Goal: Task Accomplishment & Management: Use online tool/utility

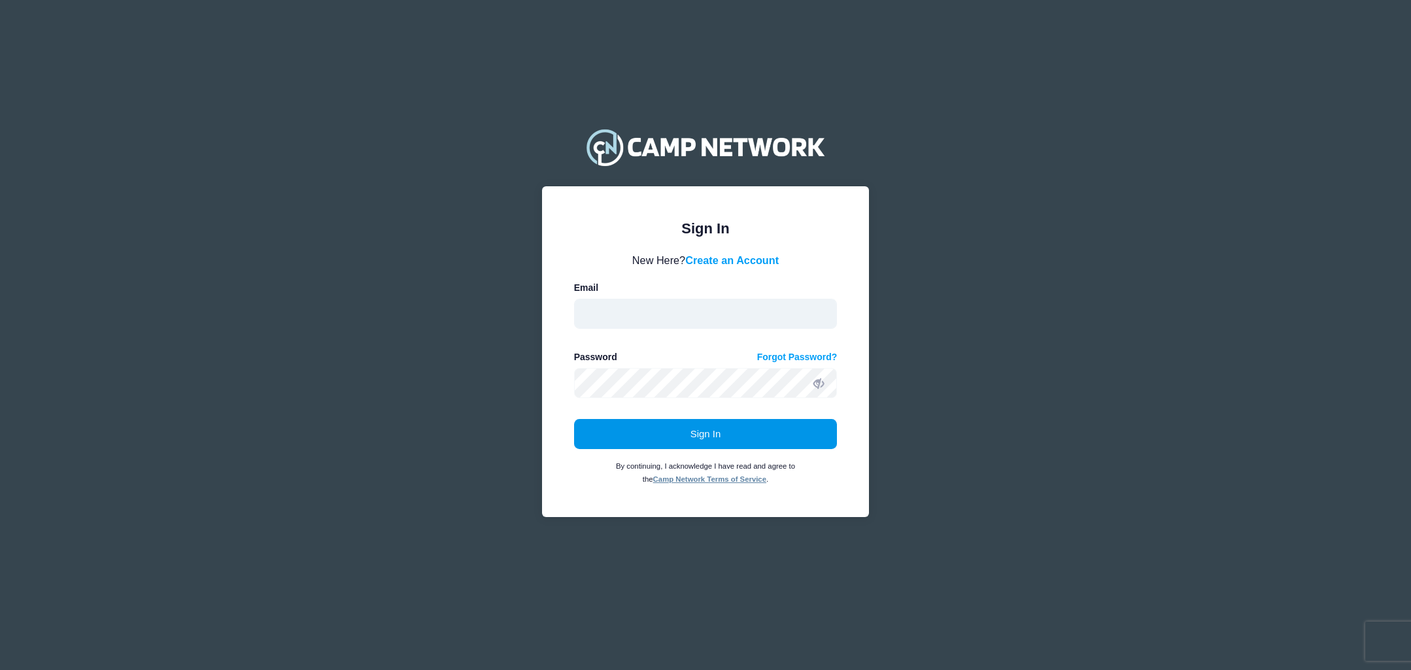
type input "CHarris@goecs.org"
click at [729, 436] on button "Sign In" at bounding box center [705, 434] width 263 height 30
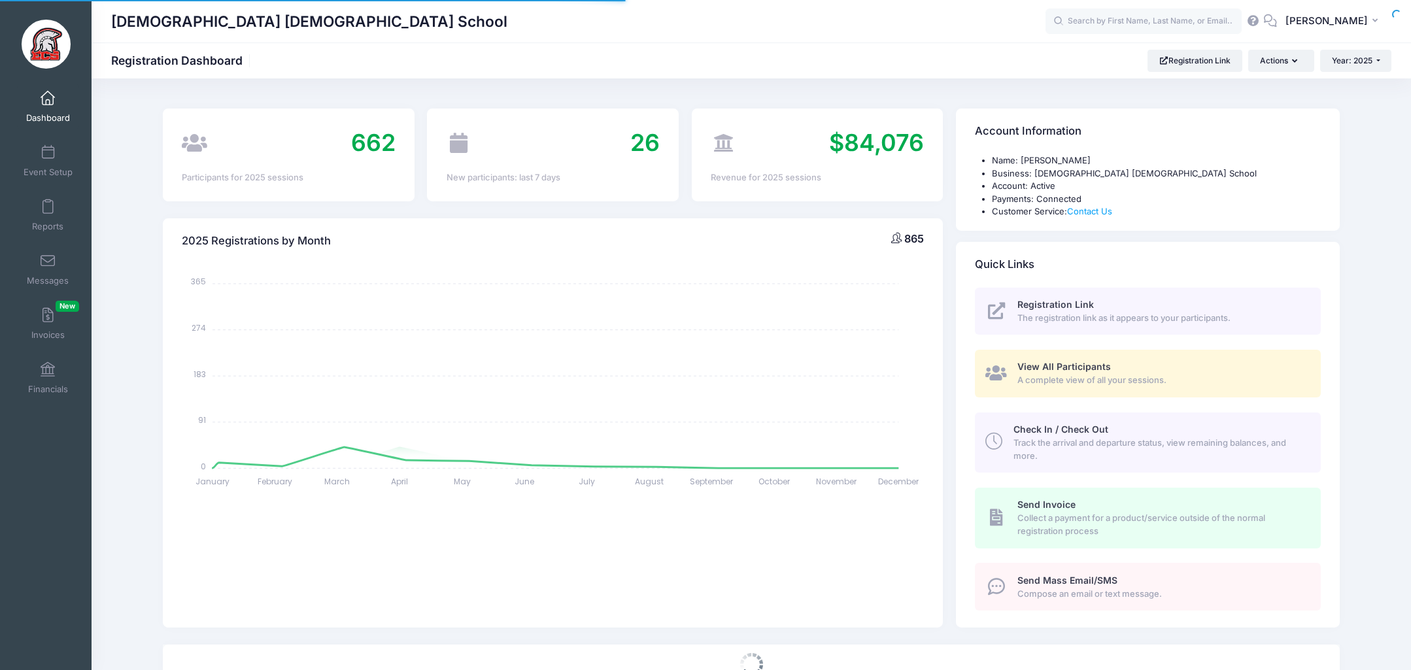
select select
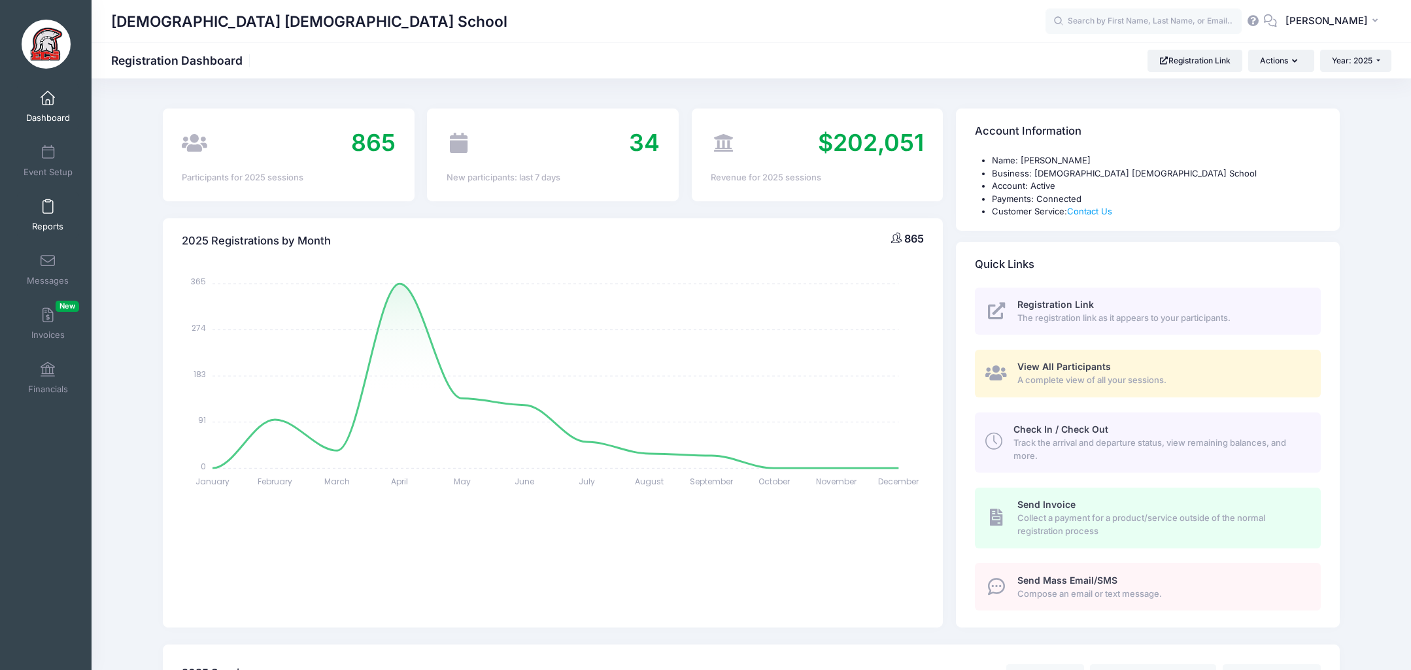
click at [48, 213] on span at bounding box center [48, 207] width 0 height 14
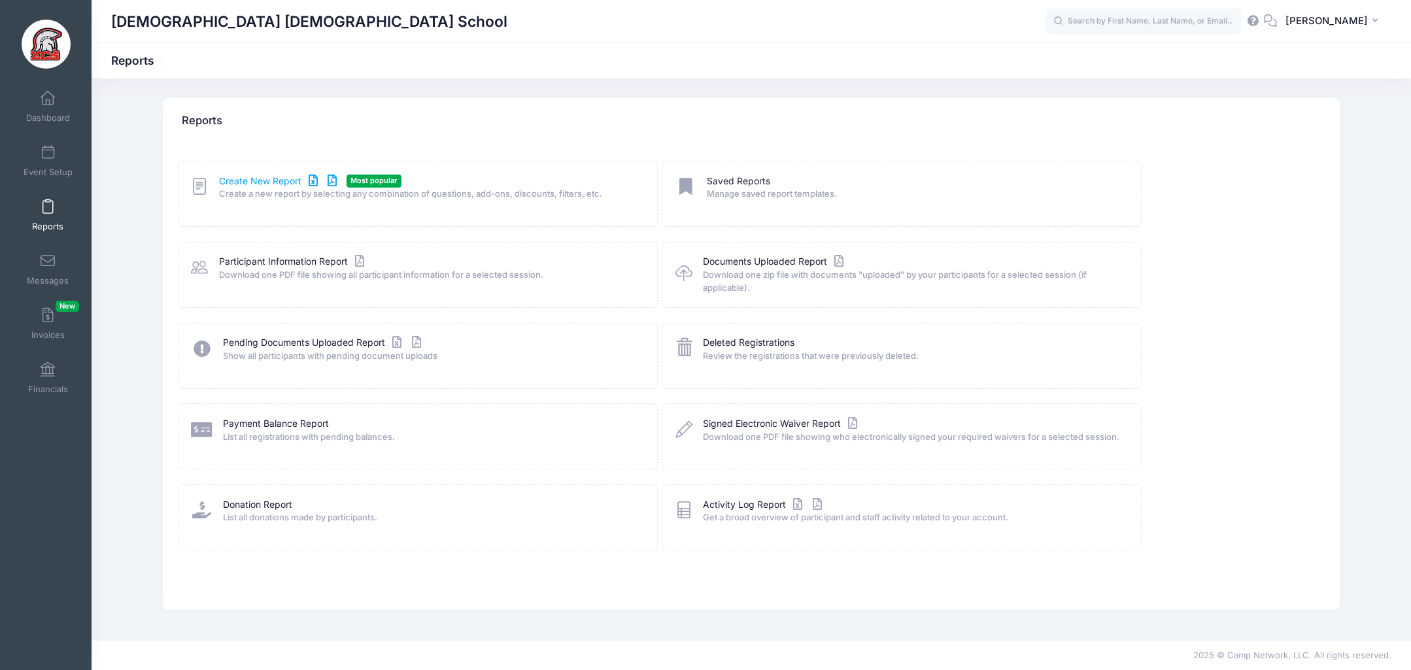
click at [241, 178] on link "Create New Report" at bounding box center [280, 182] width 122 height 14
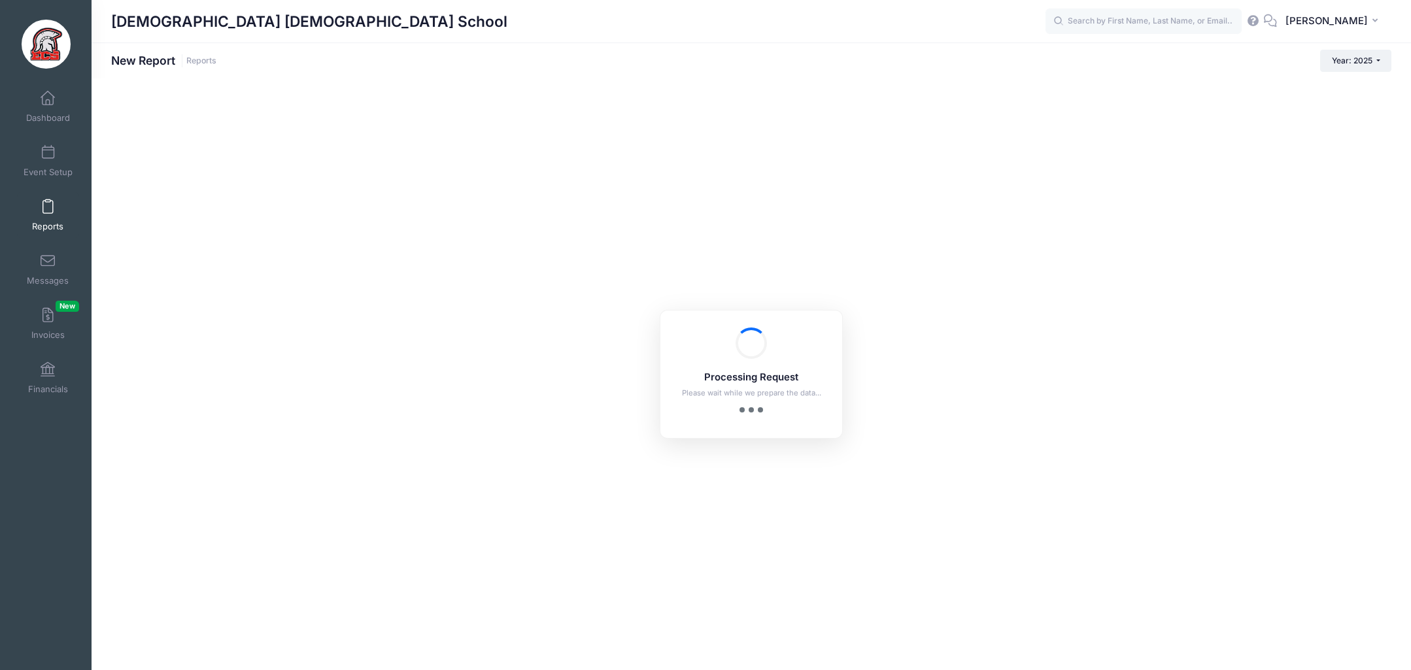
checkbox input "true"
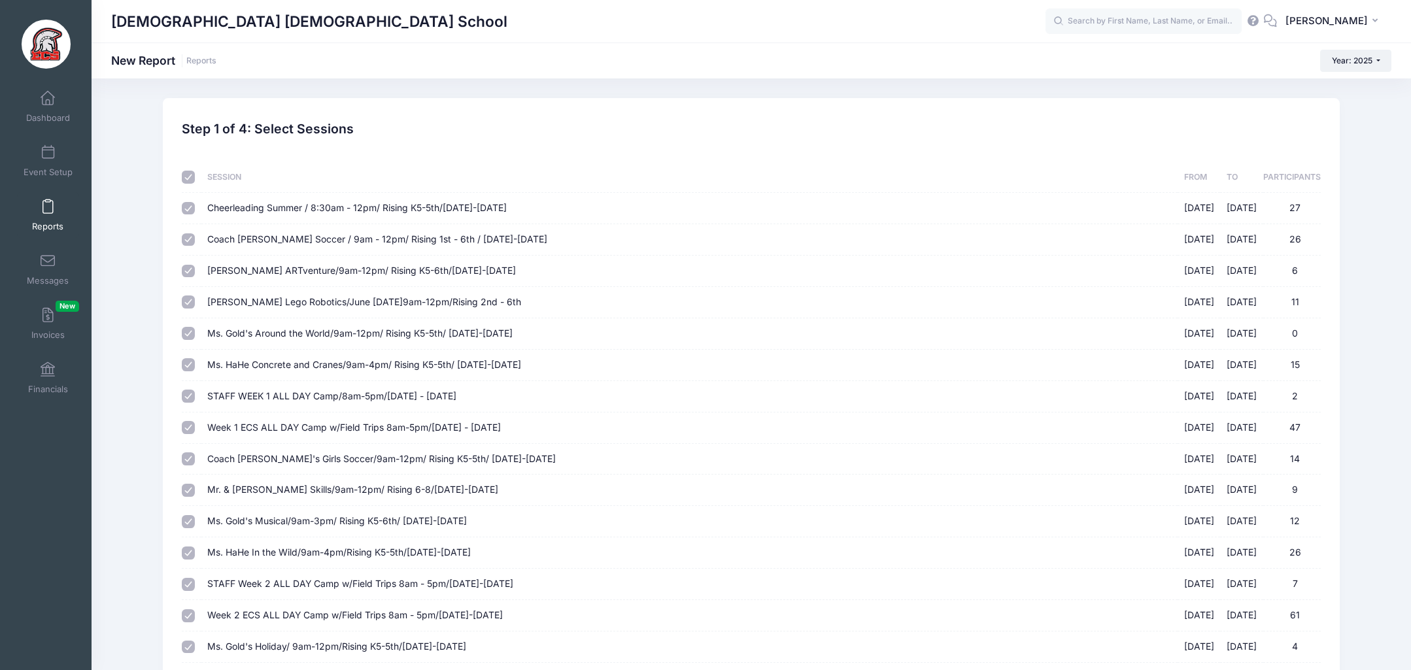
click at [191, 176] on input "checkbox" at bounding box center [188, 177] width 13 height 13
checkbox input "false"
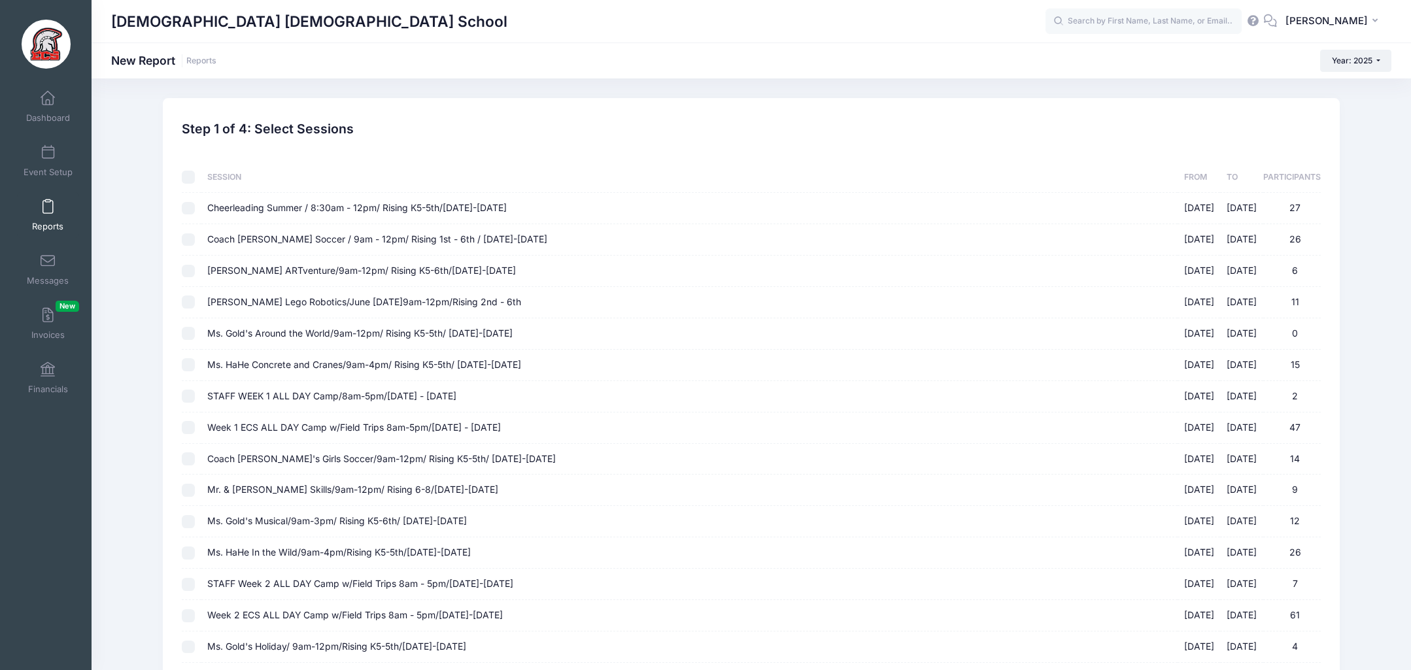
checkbox input "false"
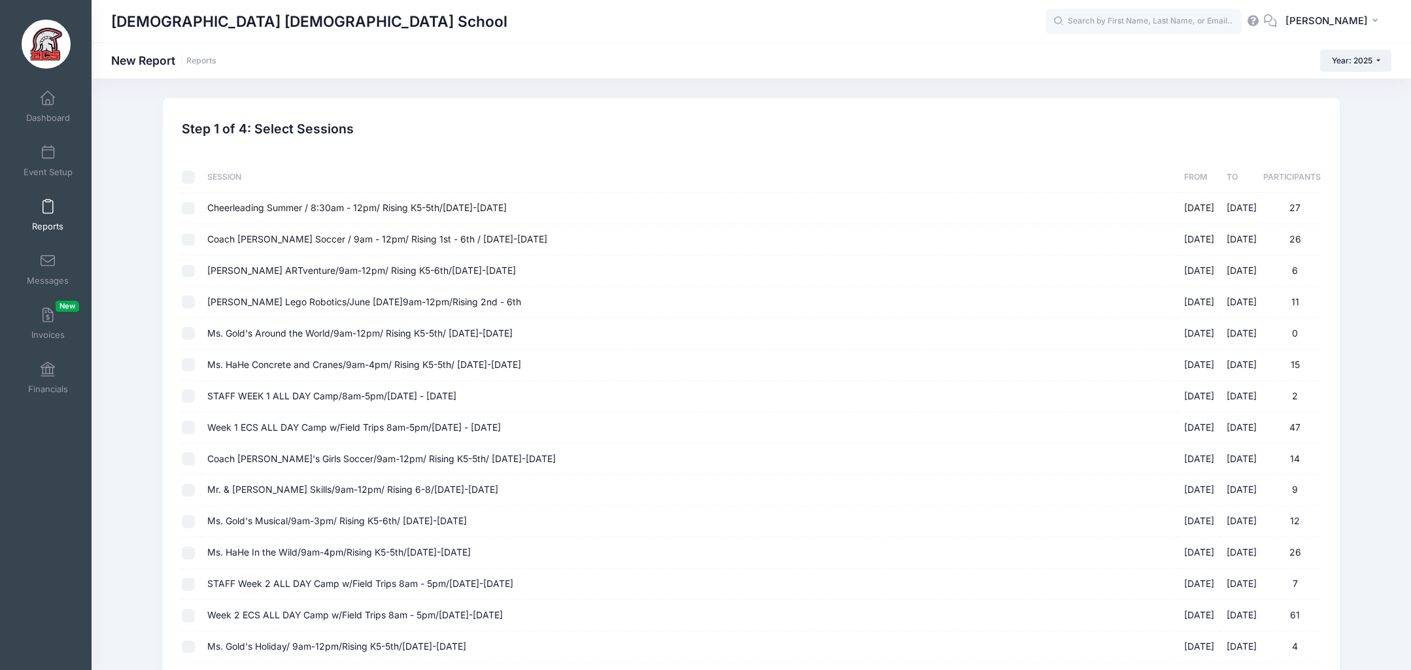
checkbox input "false"
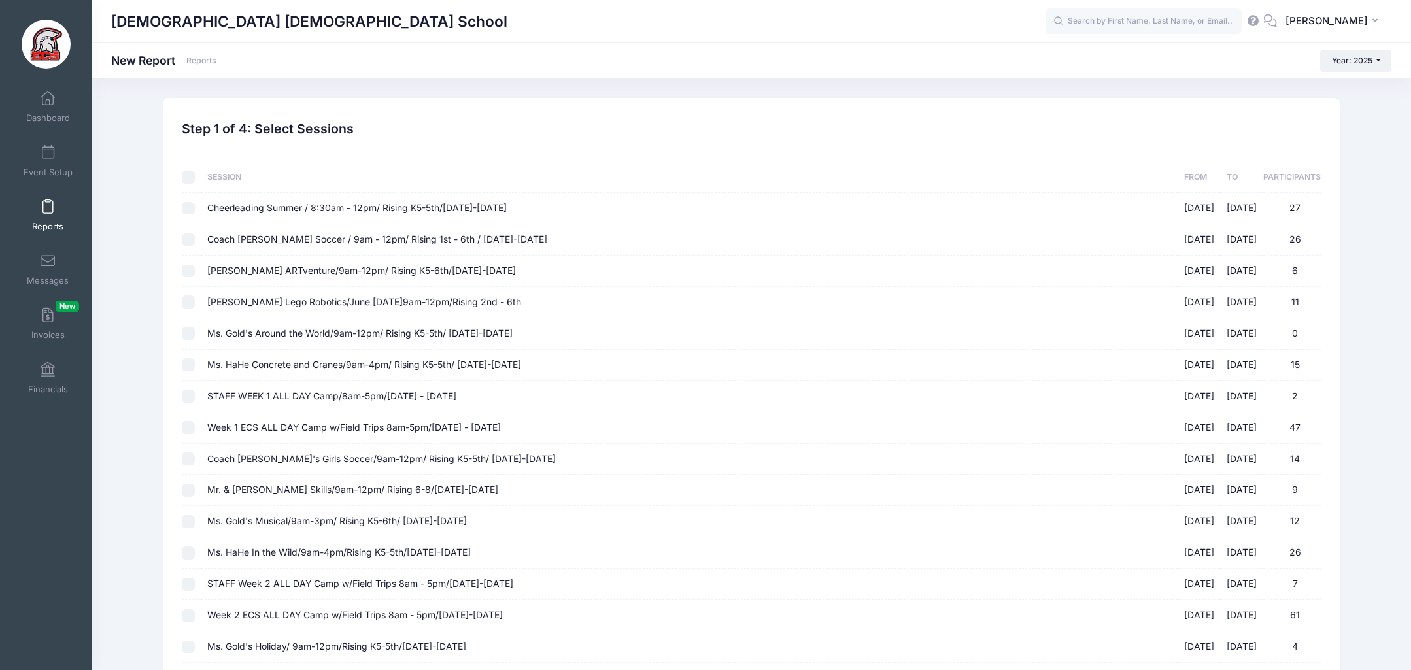
checkbox input "false"
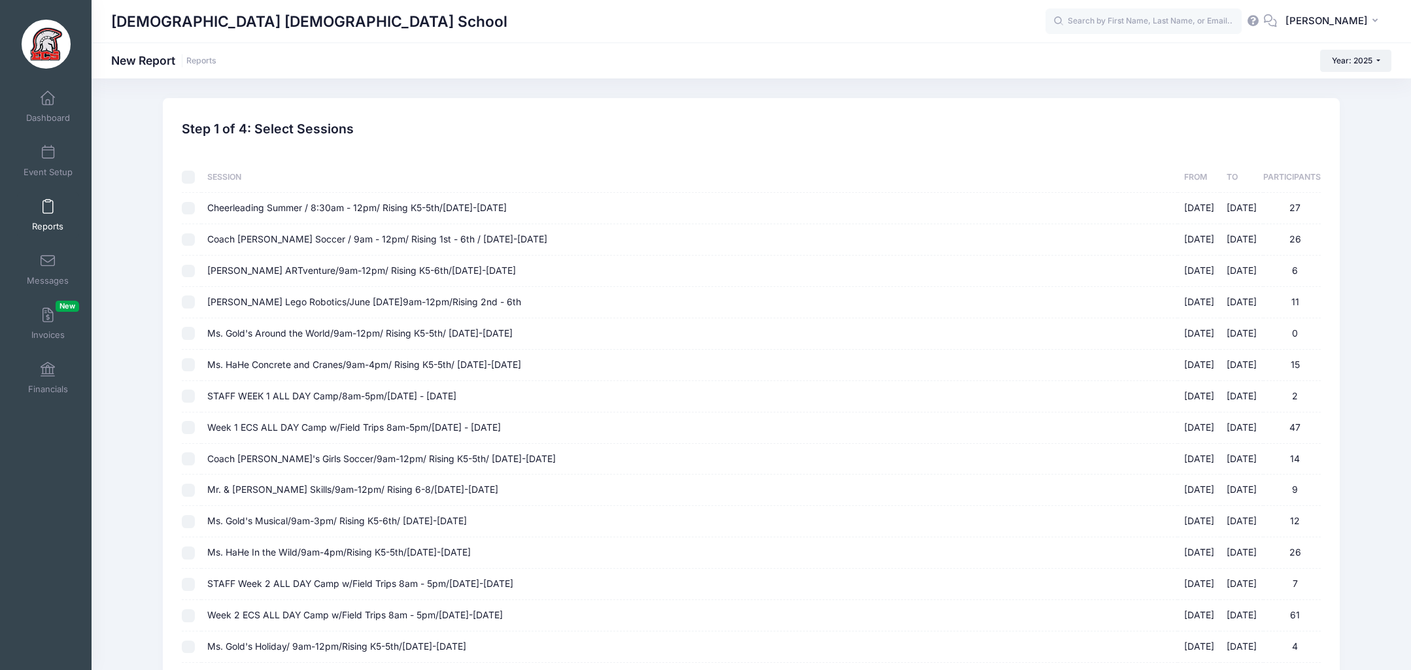
checkbox input "false"
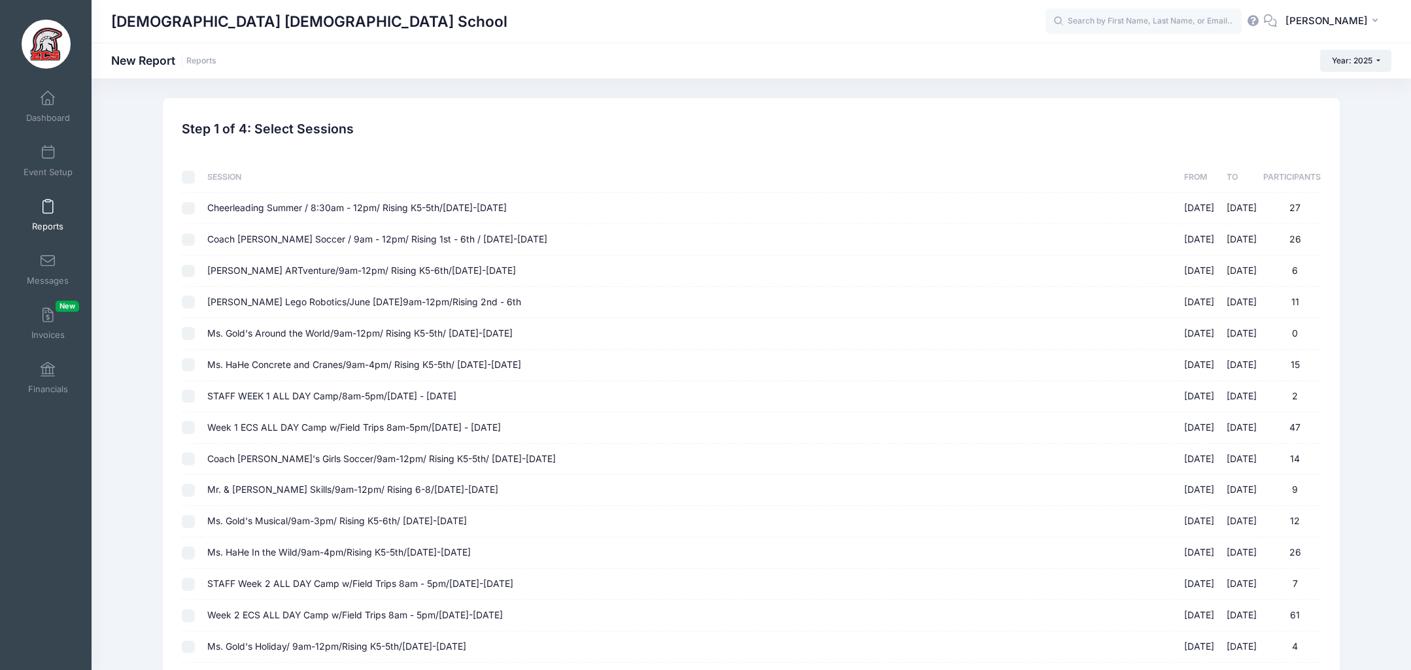
checkbox input "false"
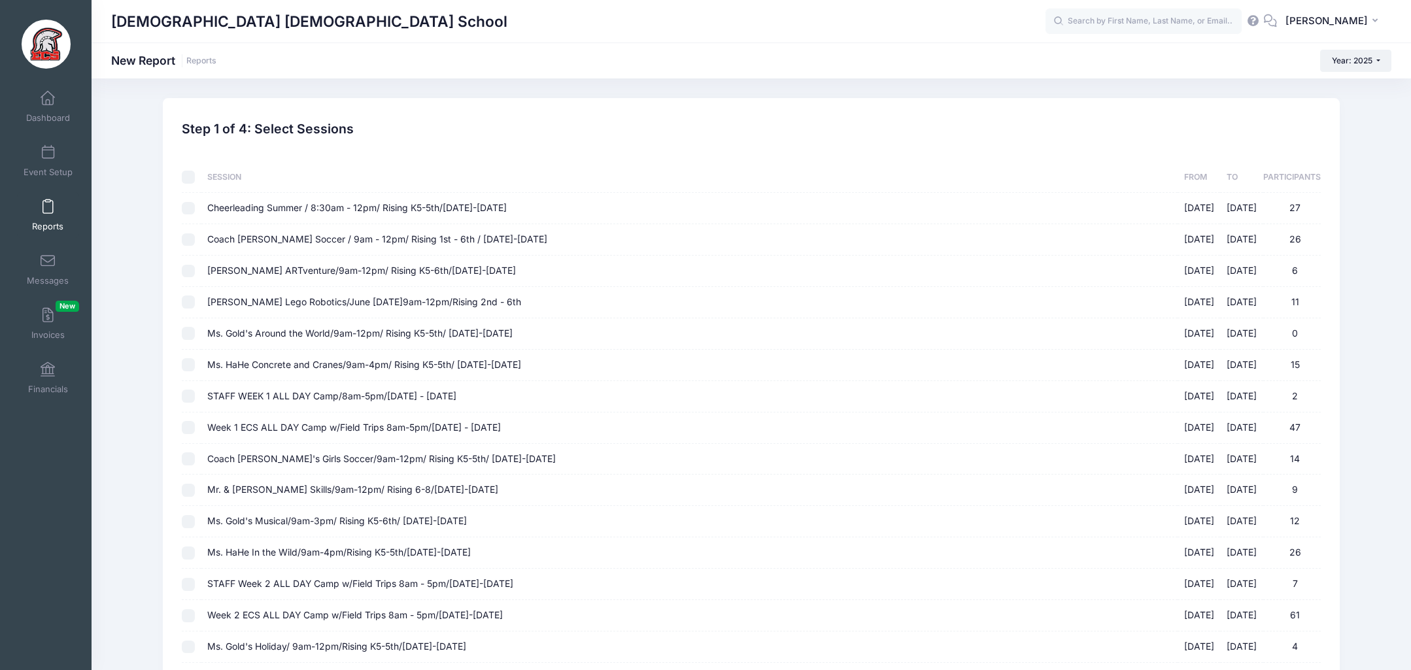
checkbox input "false"
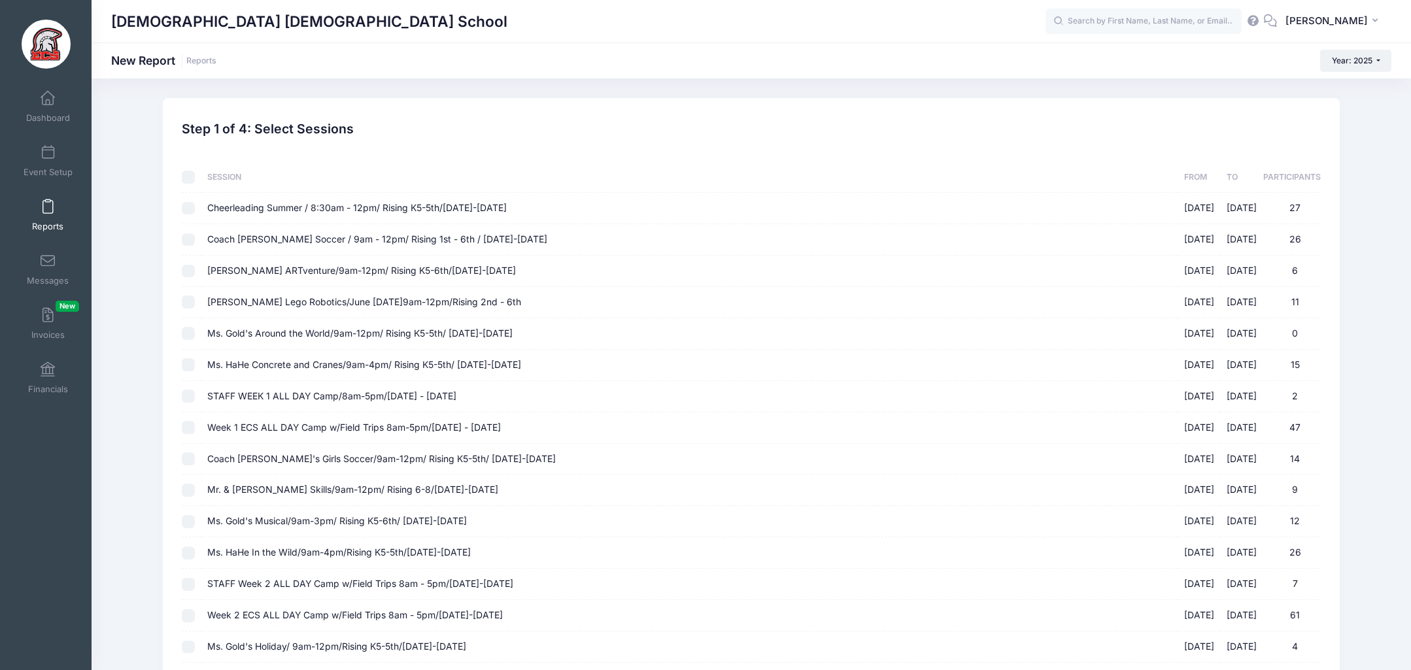
checkbox input "false"
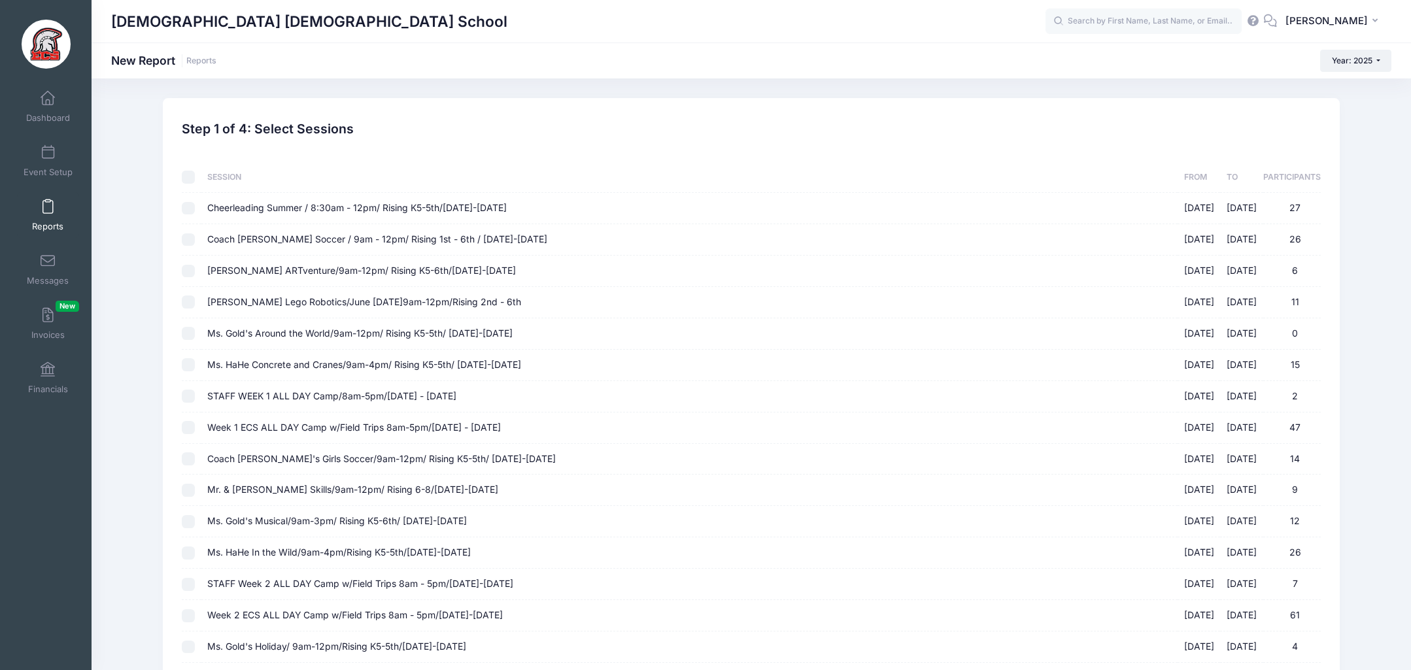
checkbox input "false"
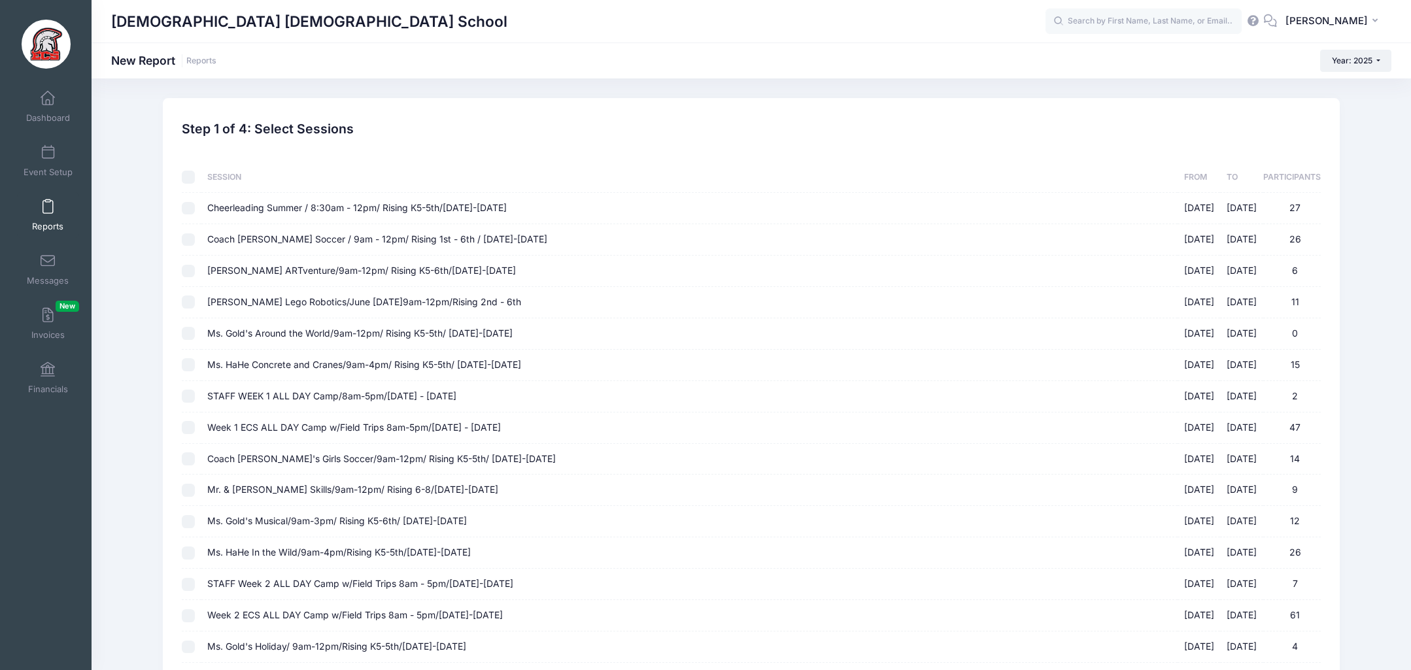
checkbox input "false"
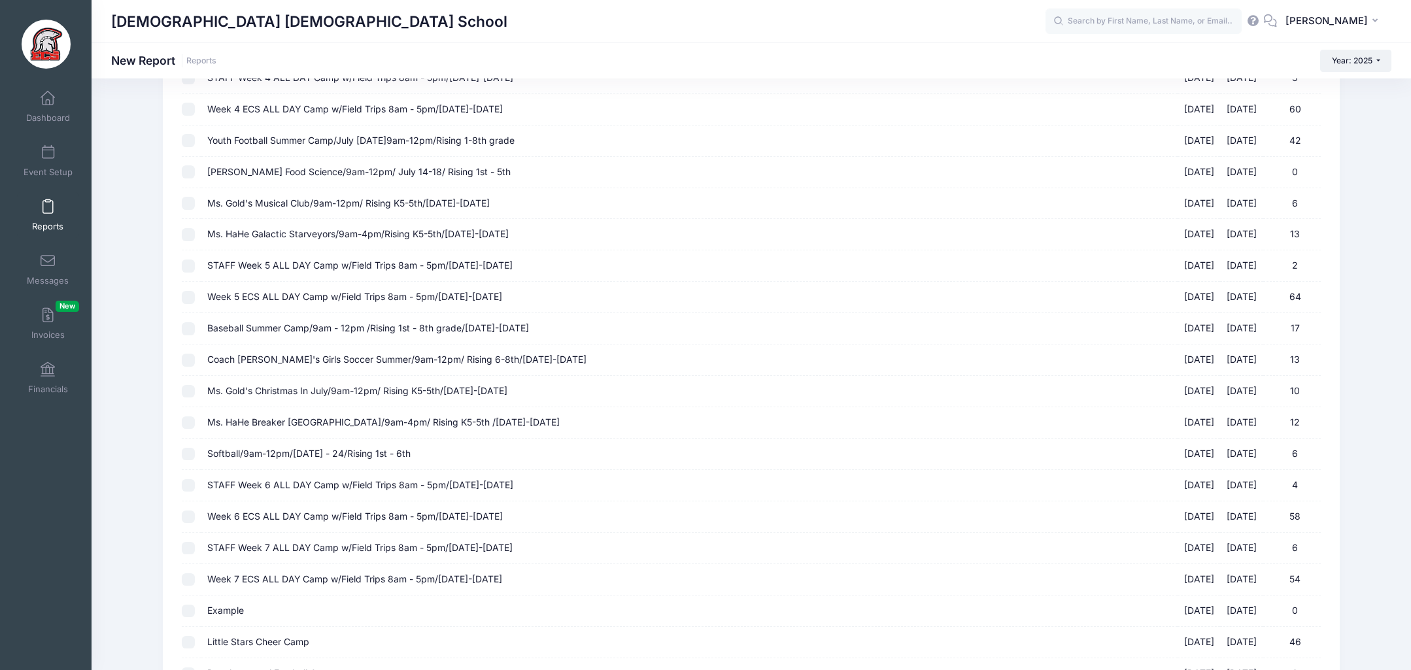
scroll to position [915, 0]
click at [188, 357] on input "Coach [PERSON_NAME]'s Girls Soccer Summer/9am-12pm/ Rising 6-8th/[DATE]-[DATE] …" at bounding box center [188, 358] width 13 height 13
checkbox input "true"
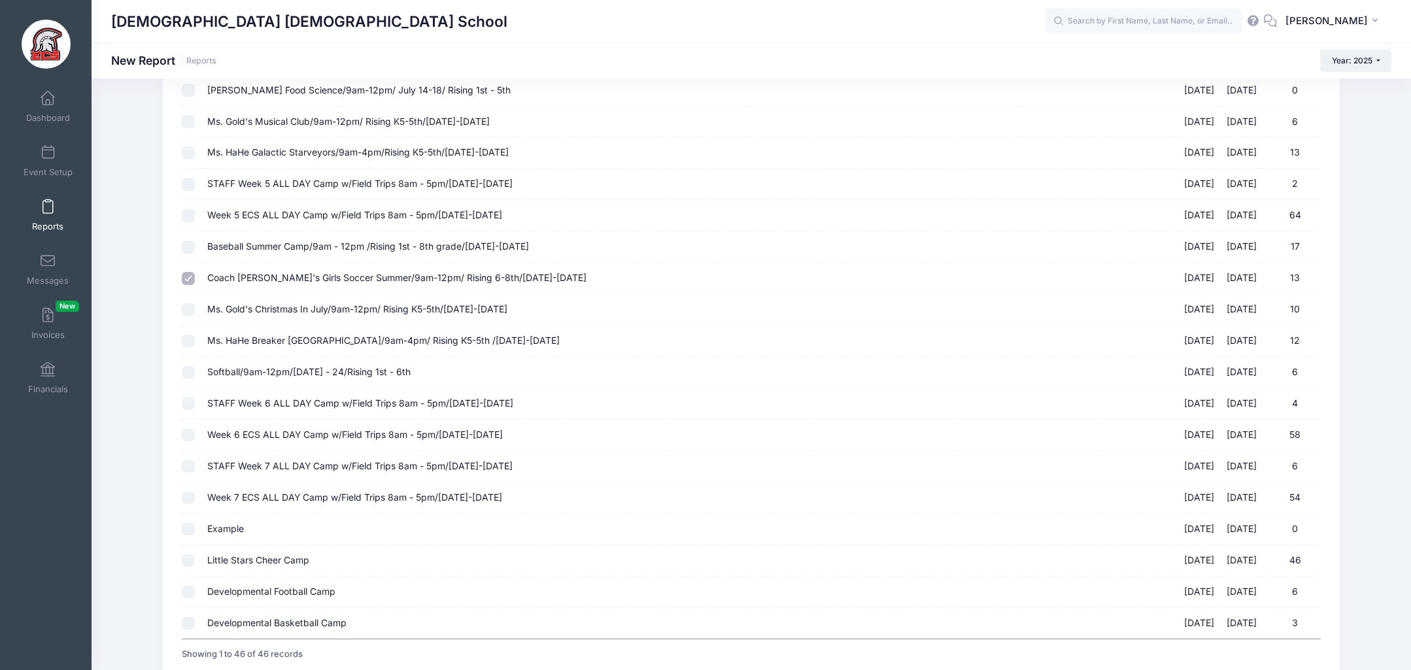
scroll to position [1096, 0]
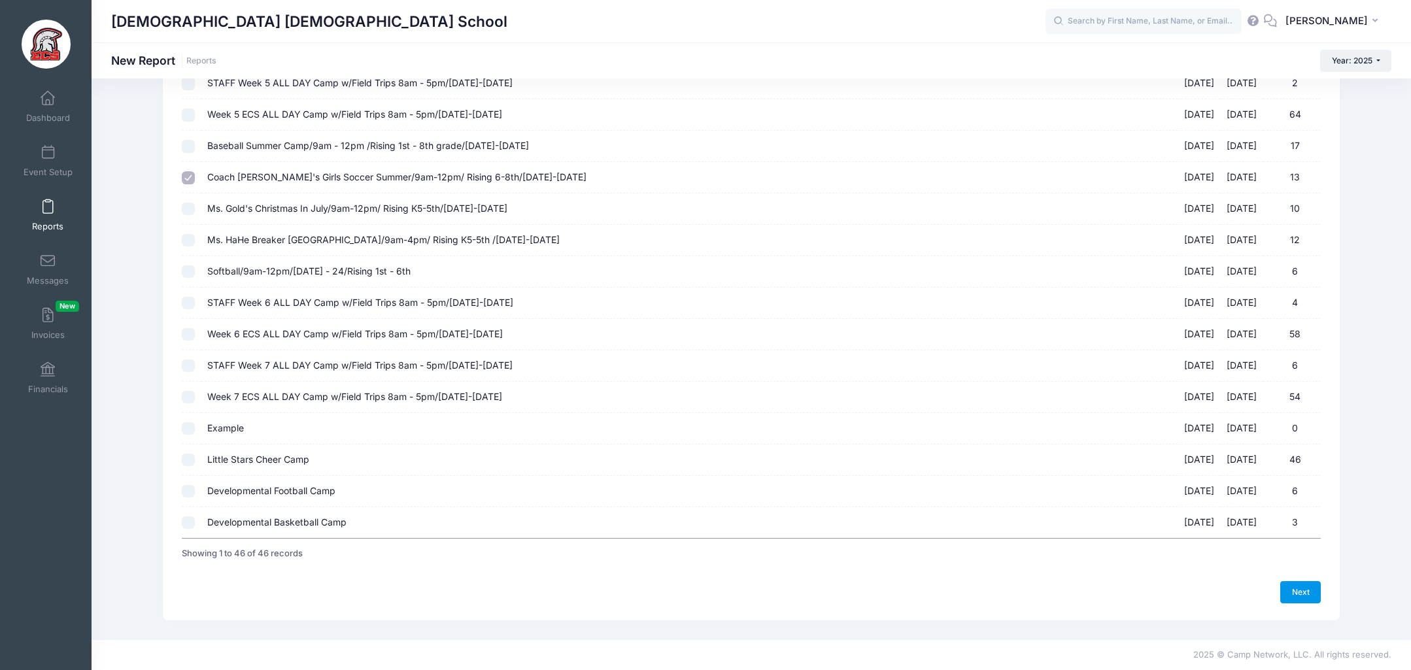
click at [1307, 591] on link "Next" at bounding box center [1300, 592] width 41 height 22
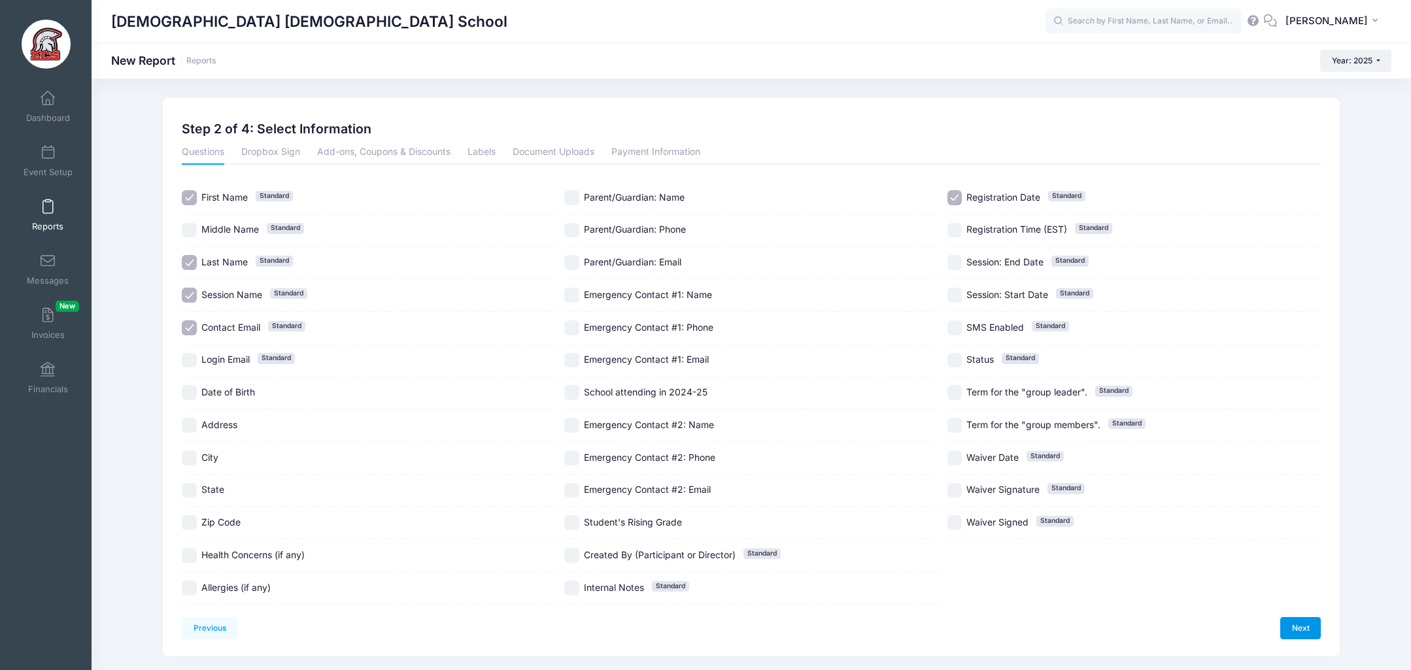
click at [1303, 634] on link "Next" at bounding box center [1300, 628] width 41 height 22
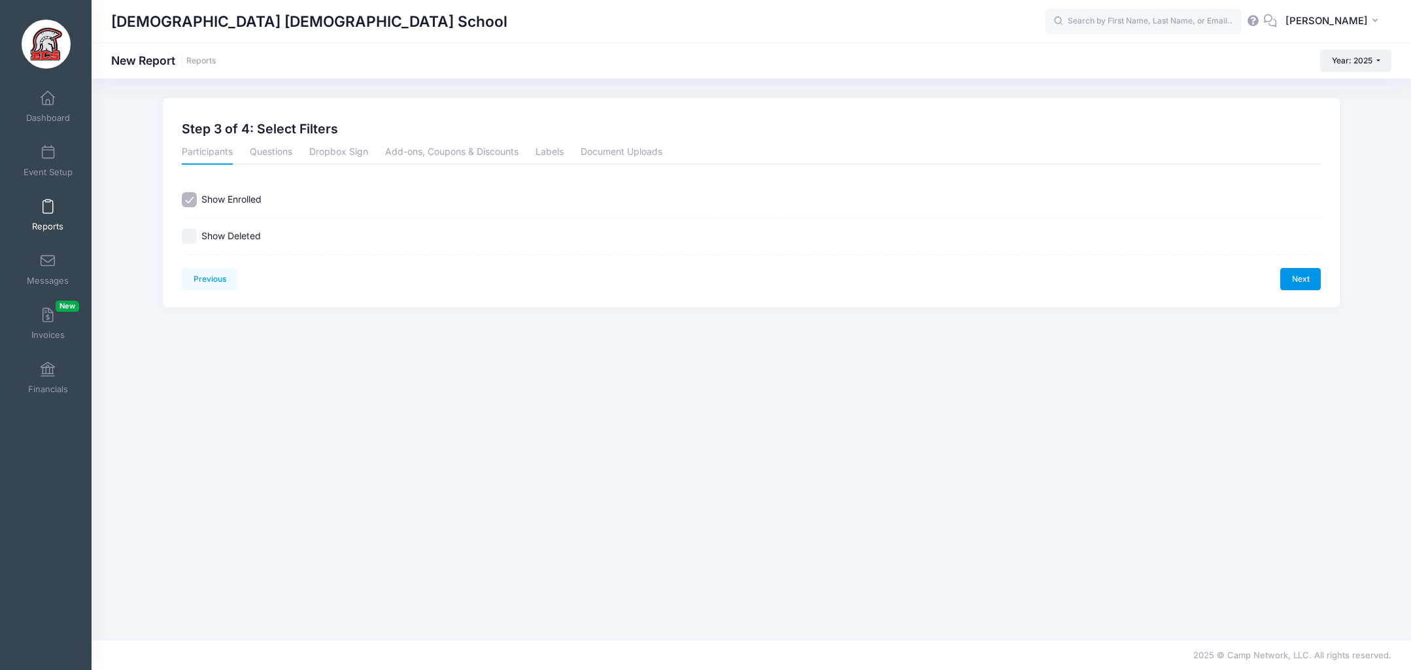
click at [1306, 280] on link "Next" at bounding box center [1300, 279] width 41 height 22
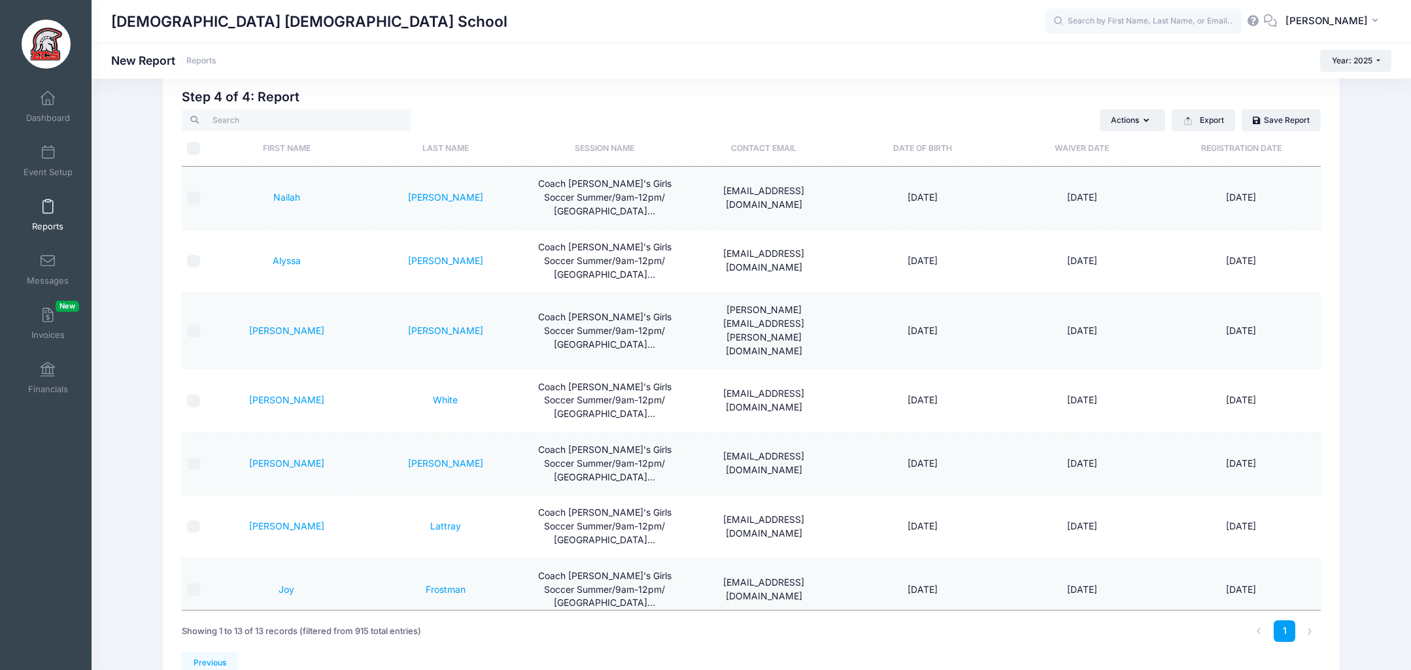
scroll to position [33, 0]
